Goal: Task Accomplishment & Management: Use online tool/utility

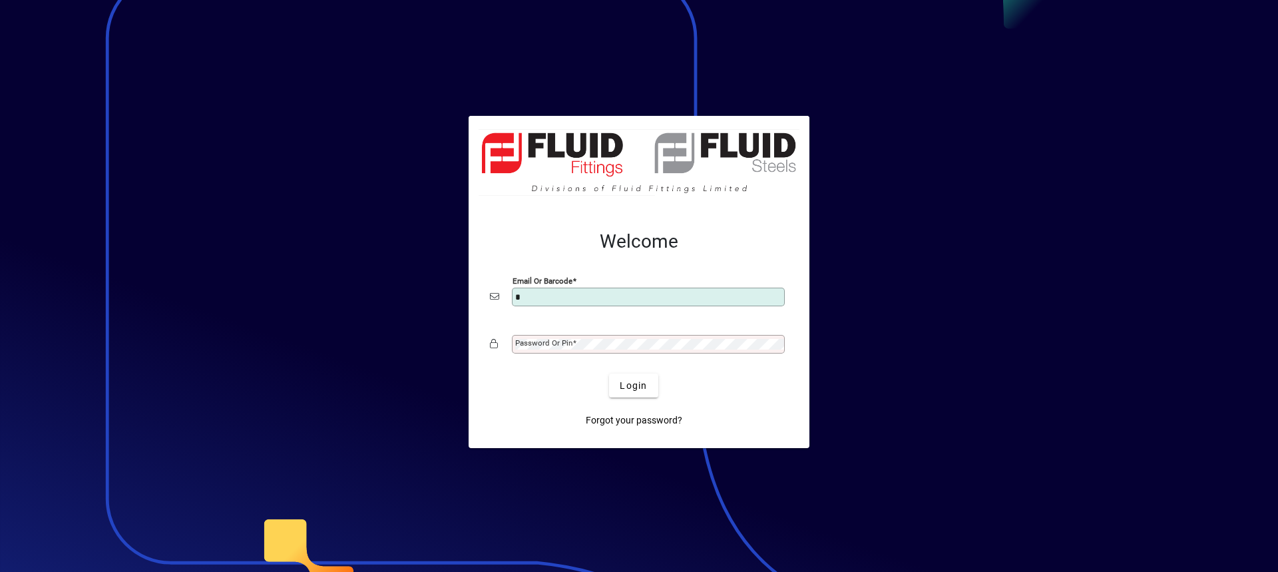
type input "**********"
click at [609, 373] on button "Login" at bounding box center [633, 385] width 49 height 24
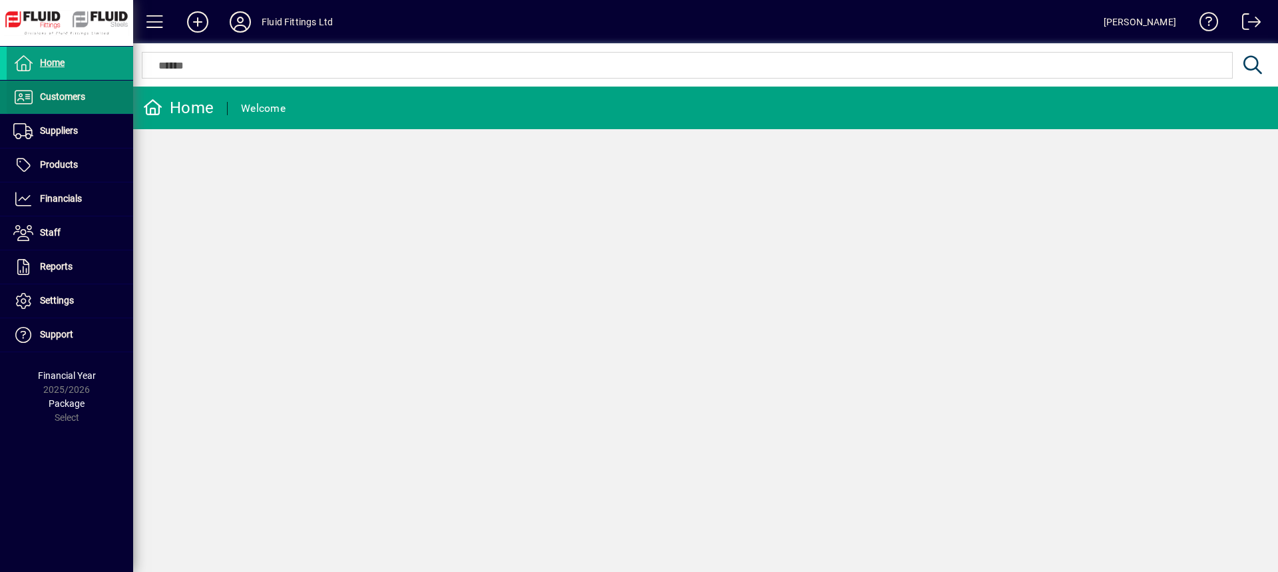
click at [65, 89] on span at bounding box center [70, 97] width 126 height 32
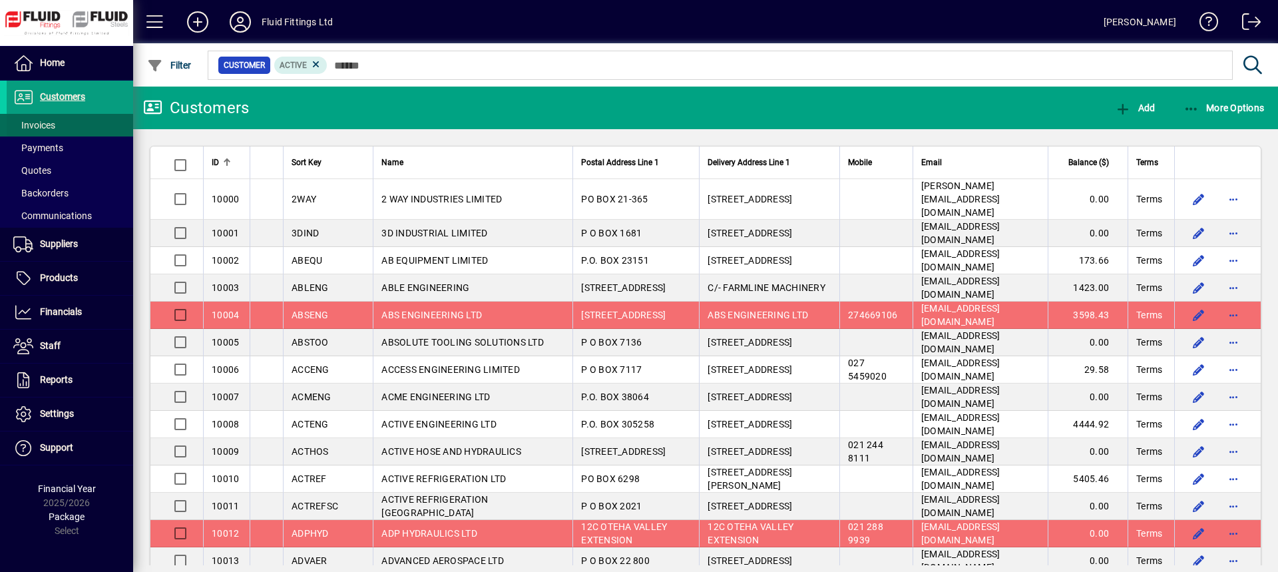
click at [66, 125] on span at bounding box center [70, 125] width 126 height 32
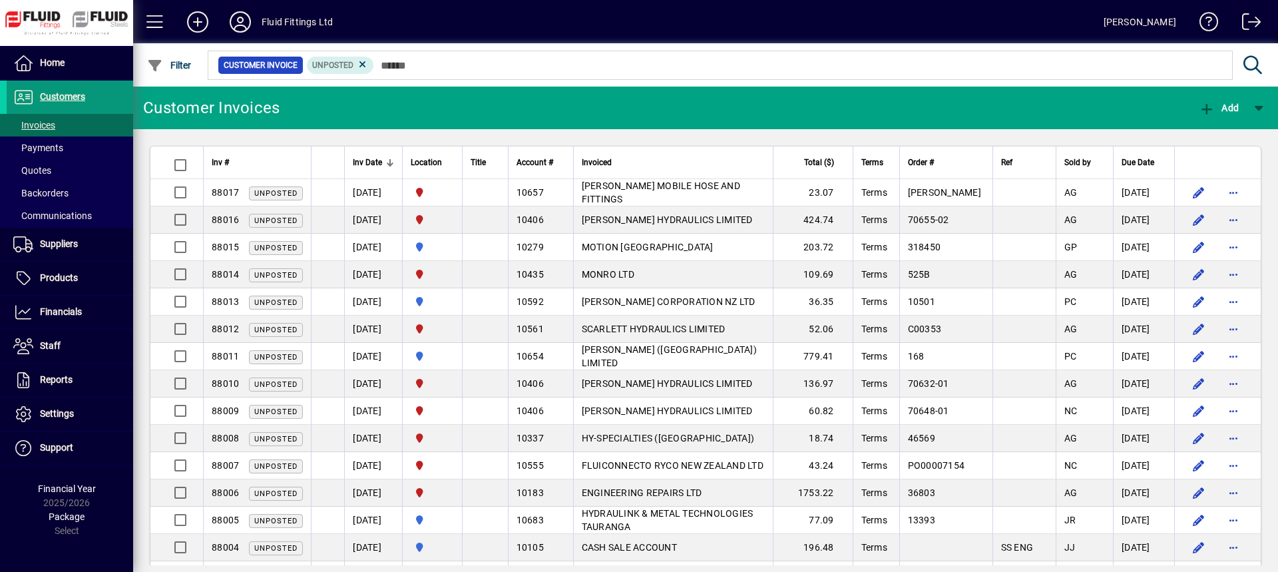
click at [79, 93] on span "Customers" at bounding box center [62, 96] width 45 height 11
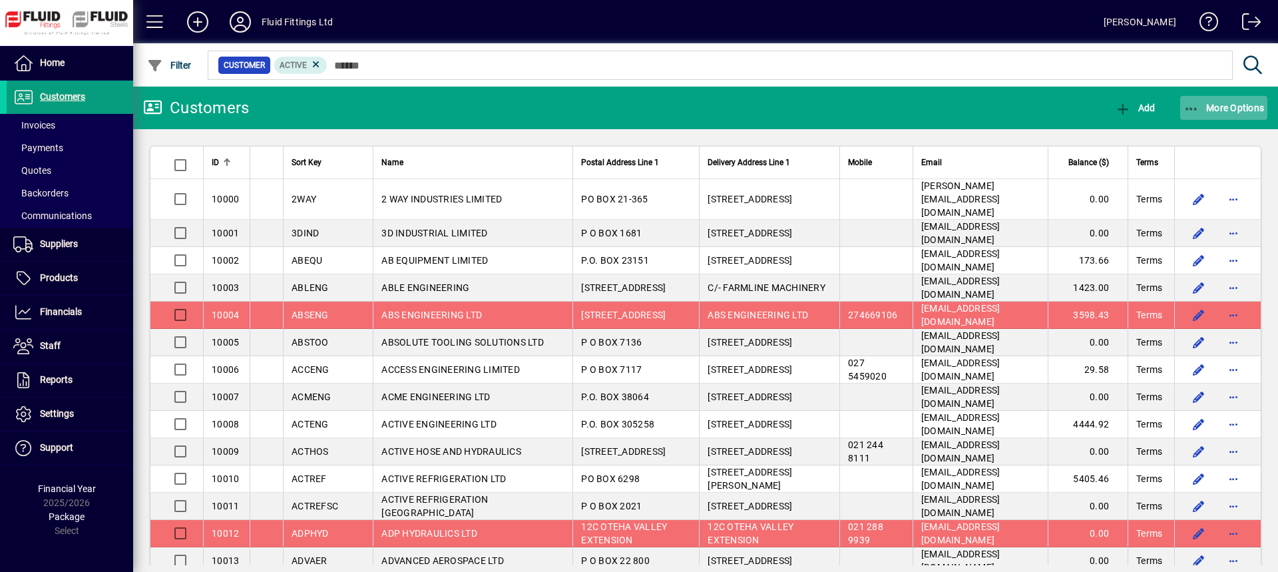
click at [1243, 108] on span "More Options" at bounding box center [1223, 107] width 81 height 11
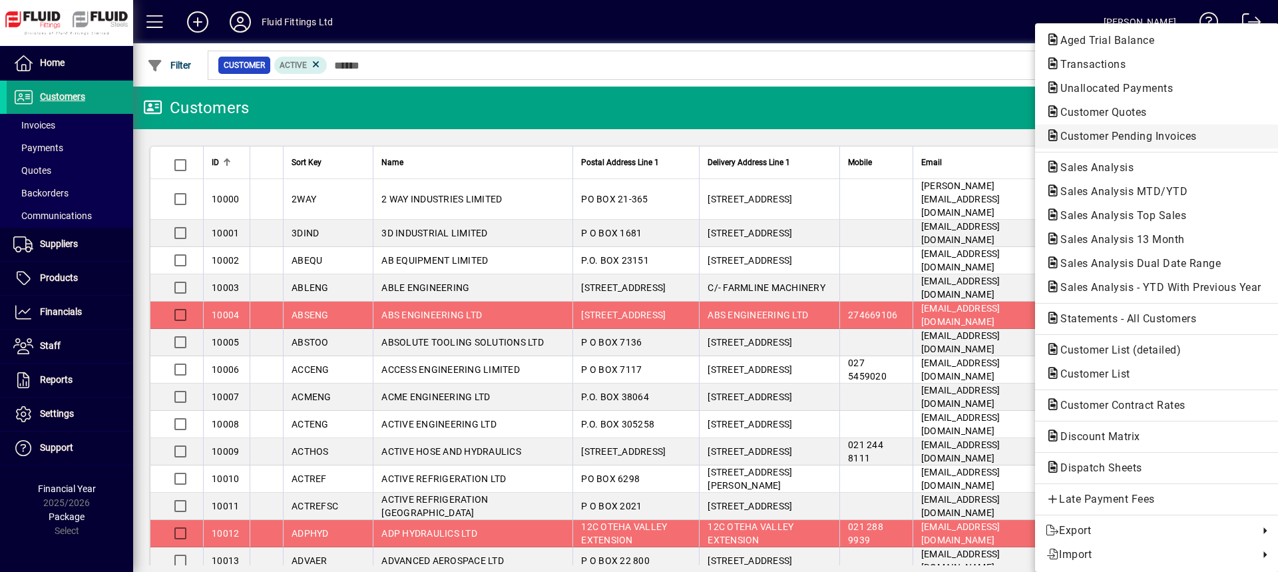
click at [1069, 135] on span "Customer Pending Invoices" at bounding box center [1124, 136] width 158 height 13
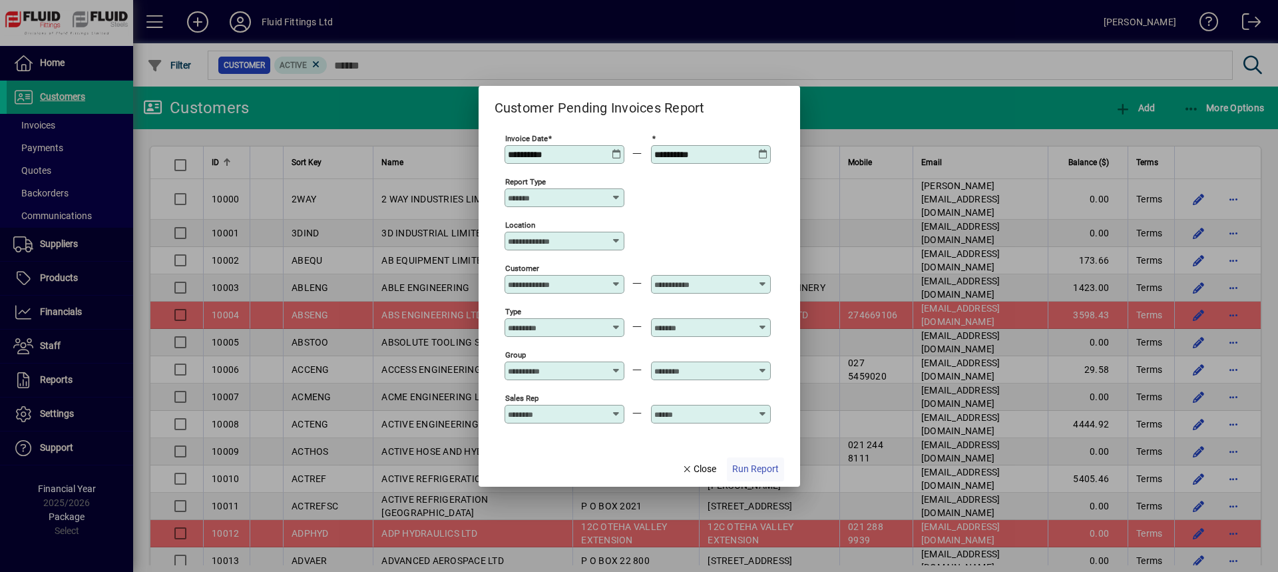
click at [760, 466] on span "Run Report" at bounding box center [755, 469] width 47 height 14
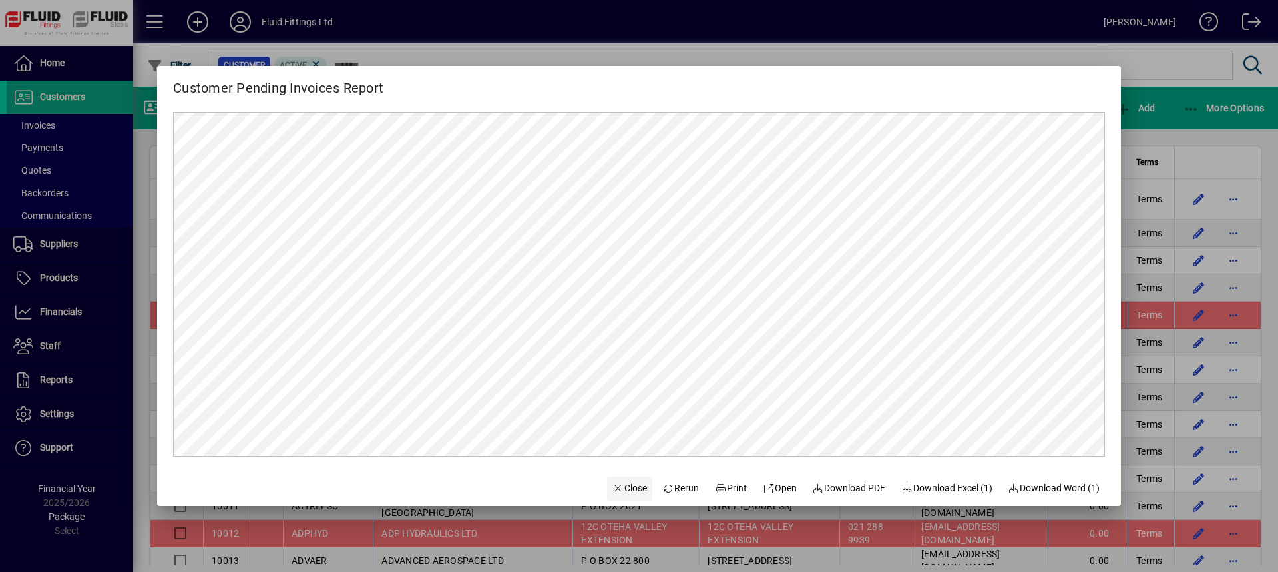
click at [624, 482] on span "Close" at bounding box center [629, 488] width 35 height 14
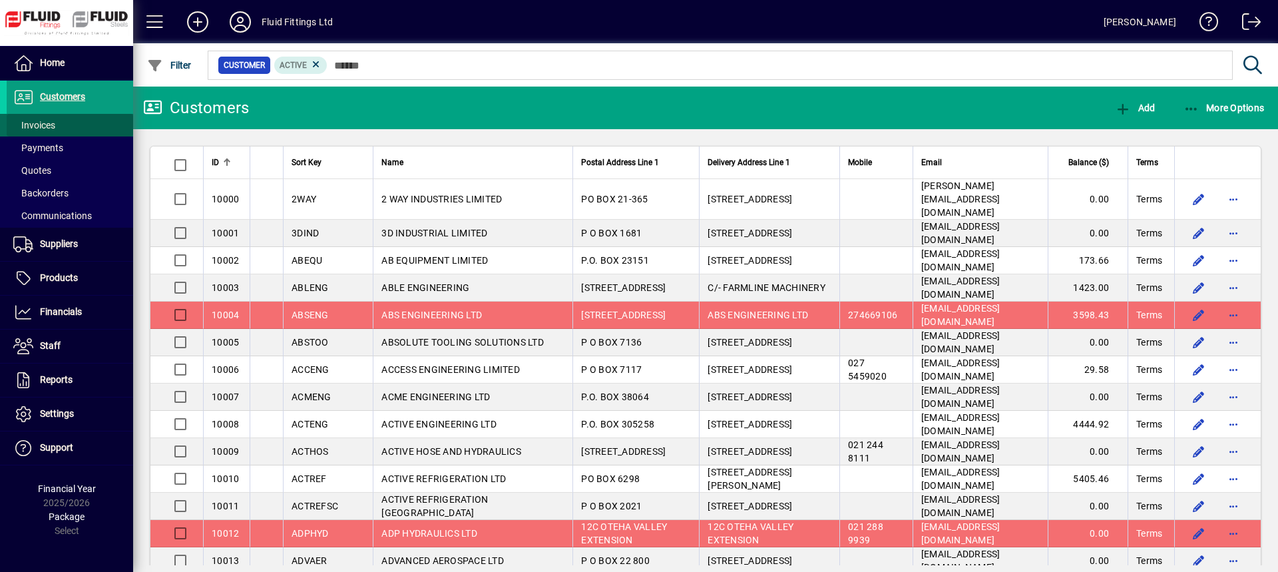
click at [49, 122] on span "Invoices" at bounding box center [34, 125] width 42 height 11
